Goal: Information Seeking & Learning: Learn about a topic

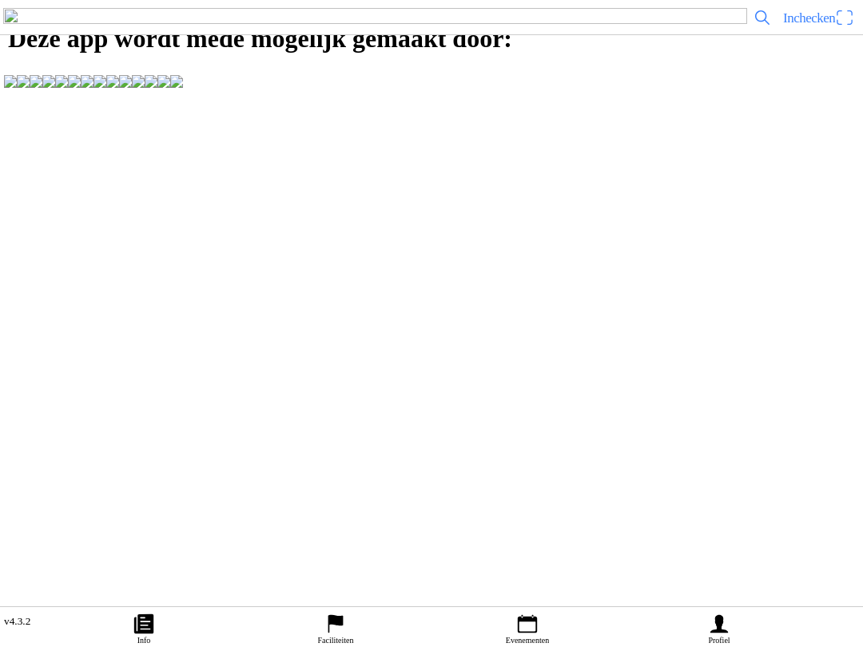
scroll to position [1, 0]
click at [538, 620] on icon "calendar" at bounding box center [527, 624] width 24 height 24
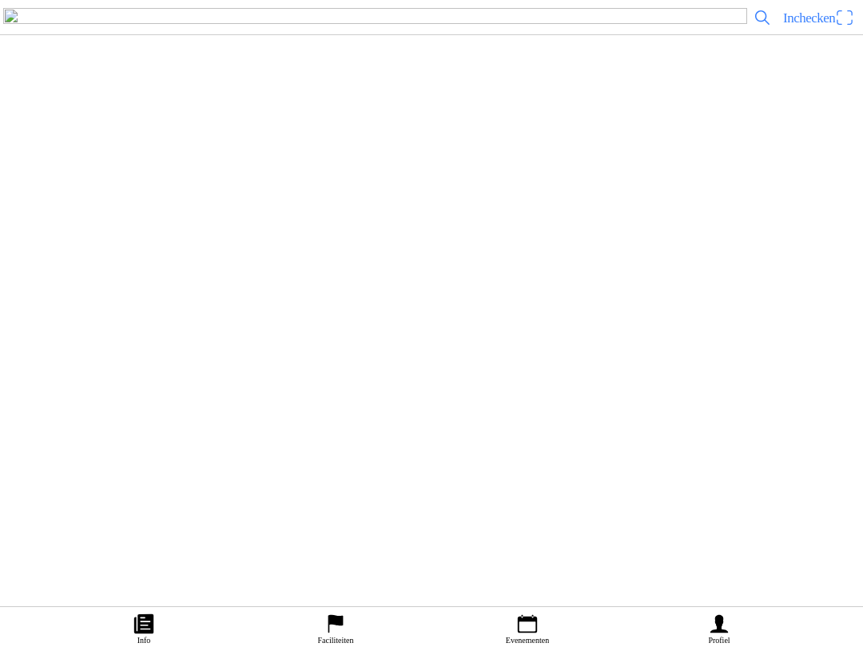
scroll to position [3415, 0]
click at [541, 631] on link "Evenementen" at bounding box center [527, 627] width 192 height 40
click at [333, 73] on div "[DATE] 07:00 Streekwedstrijd Halle [DATE] Streekwedstrijden Achterhoek [GEOGRAP…" at bounding box center [463, 30] width 786 height 85
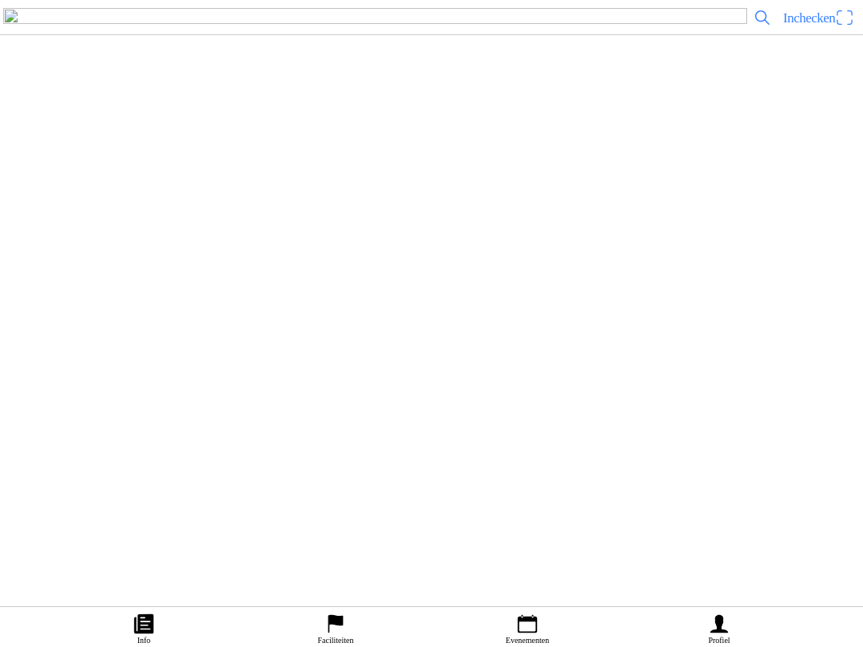
scroll to position [75, 0]
